Goal: Browse casually

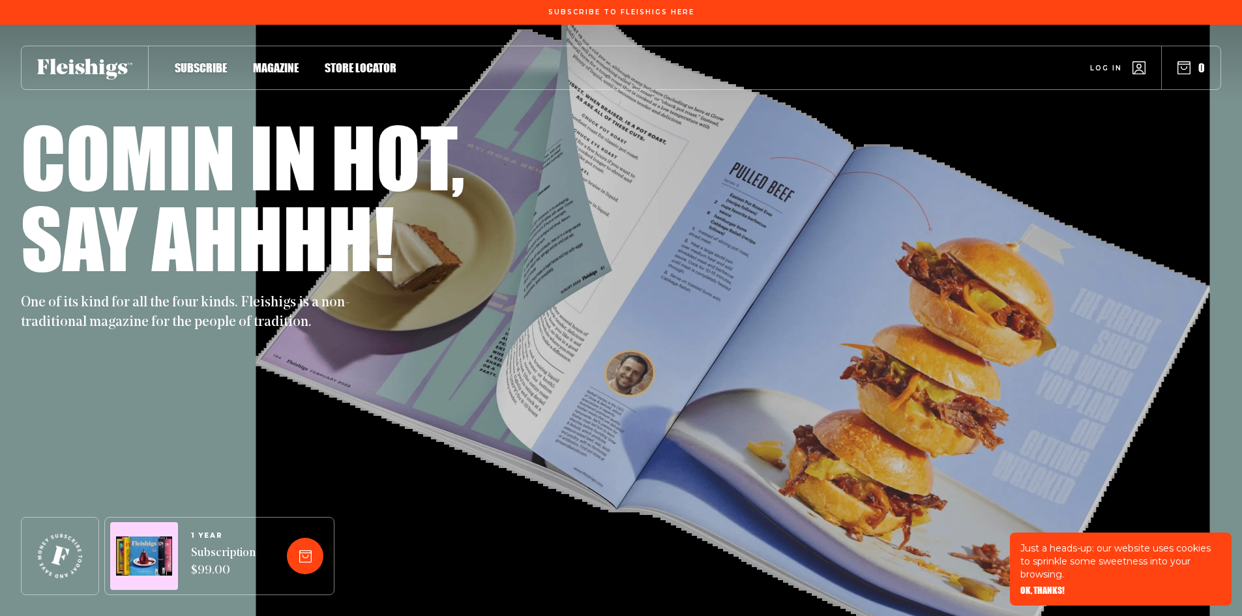
scroll to position [25, 0]
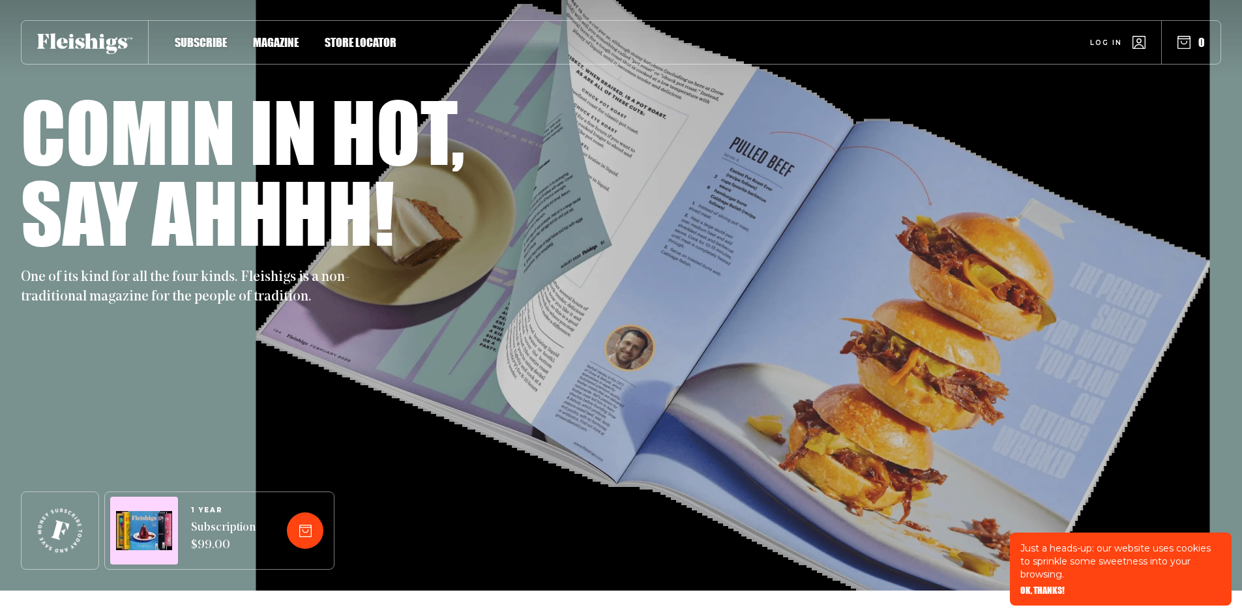
click at [1064, 586] on span "OK, THANKS!" at bounding box center [1043, 581] width 44 height 9
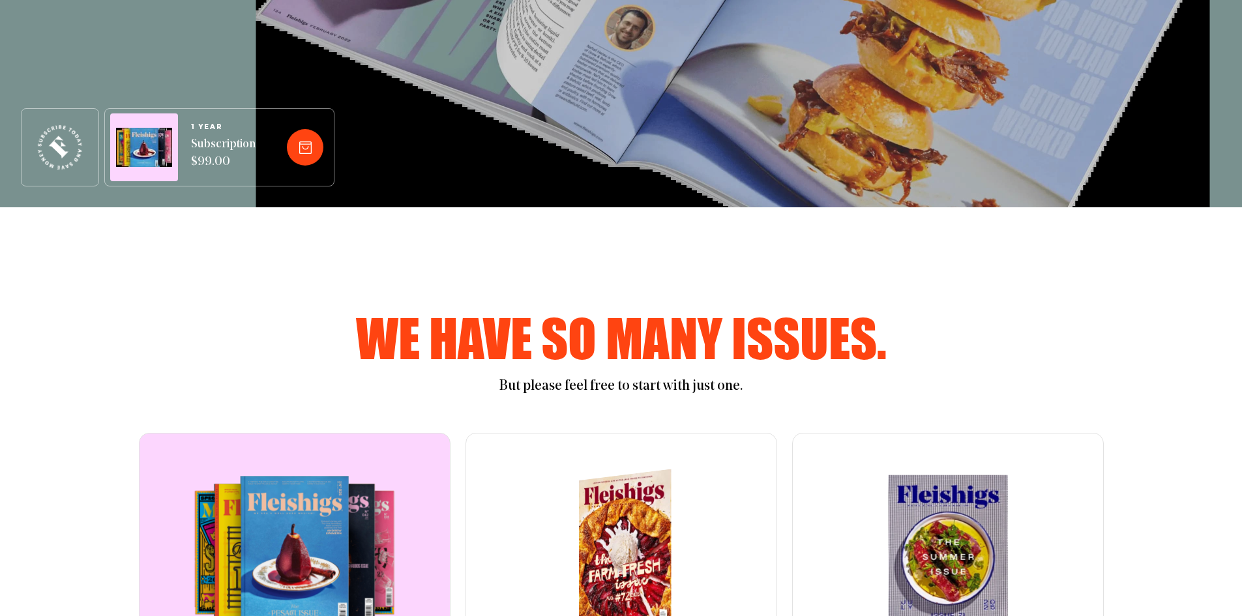
scroll to position [408, 0]
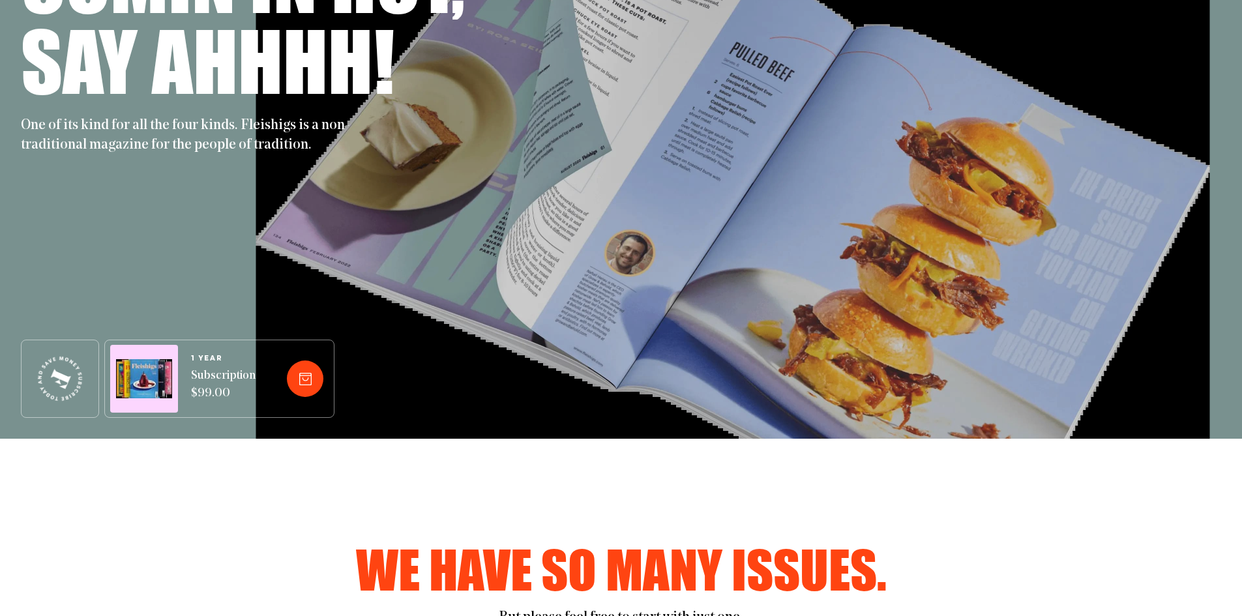
scroll to position [405, 0]
